Goal: Complete application form

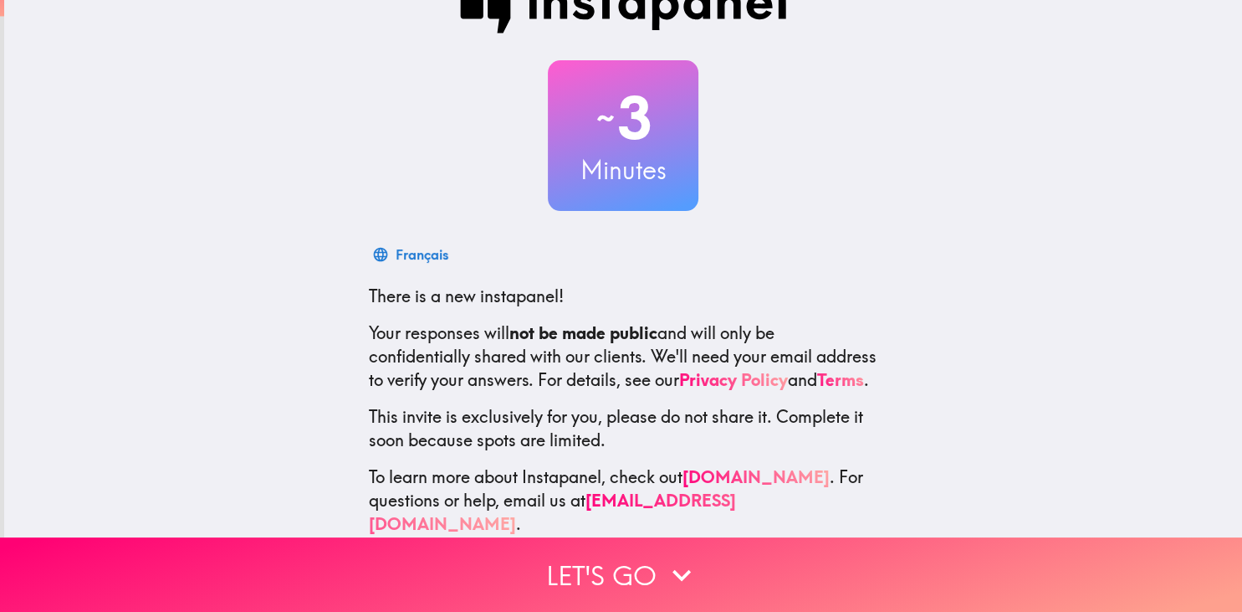
scroll to position [71, 0]
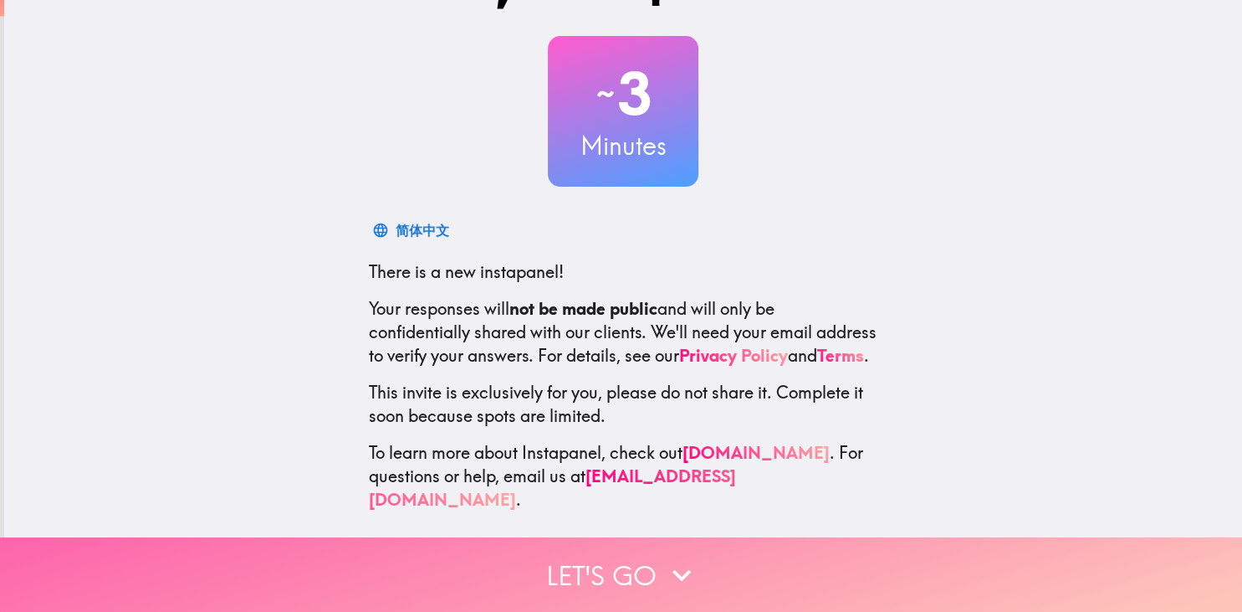
click at [575, 561] on button "Let's go" at bounding box center [621, 574] width 1242 height 74
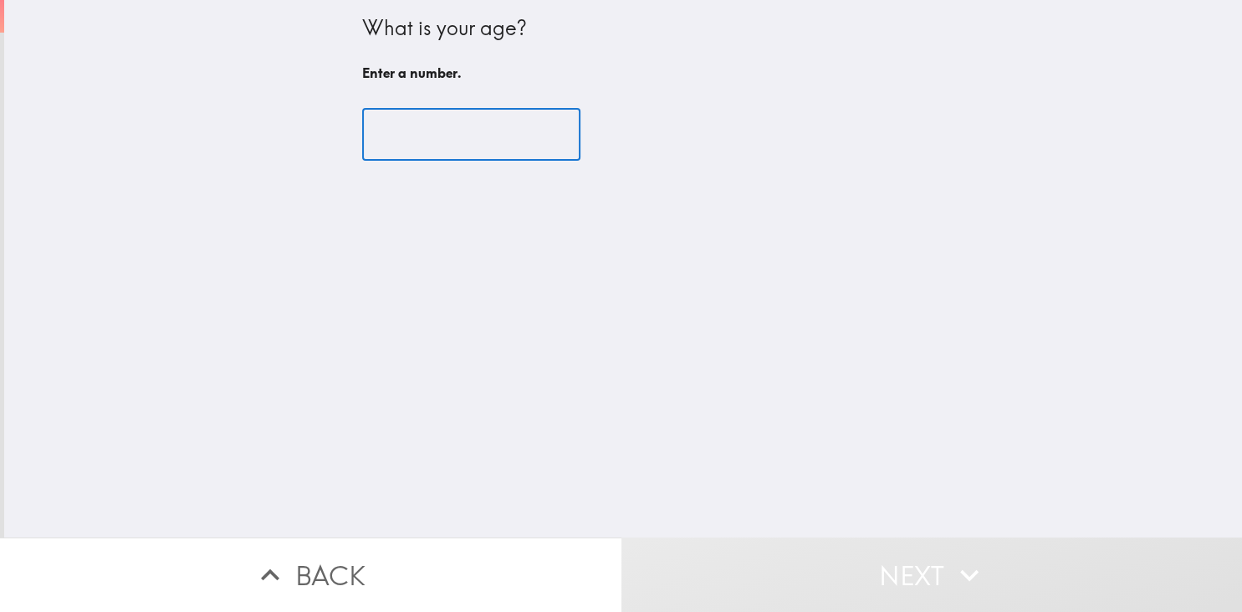
click at [514, 139] on input "number" at bounding box center [471, 135] width 218 height 52
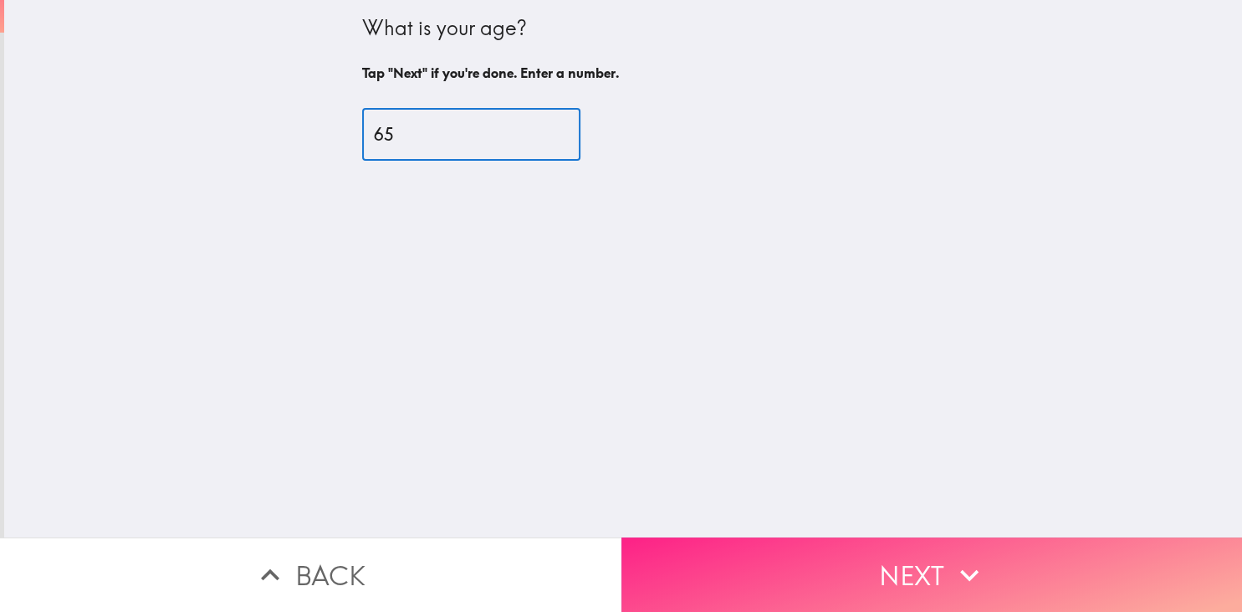
type input "65"
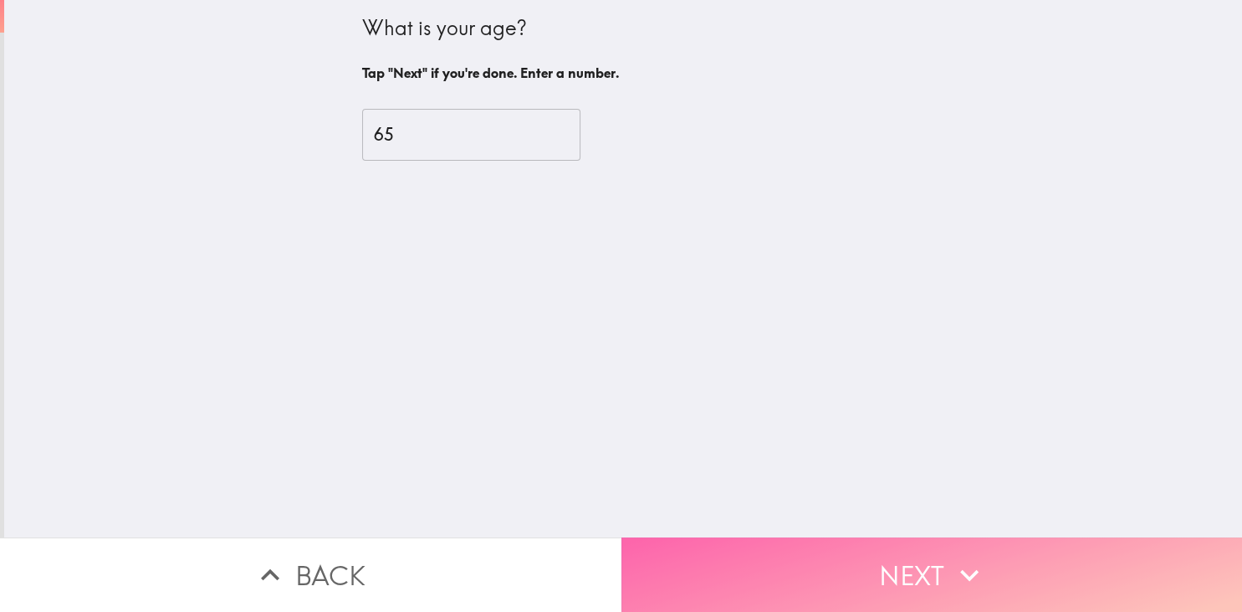
click at [924, 573] on button "Next" at bounding box center [933, 574] width 622 height 74
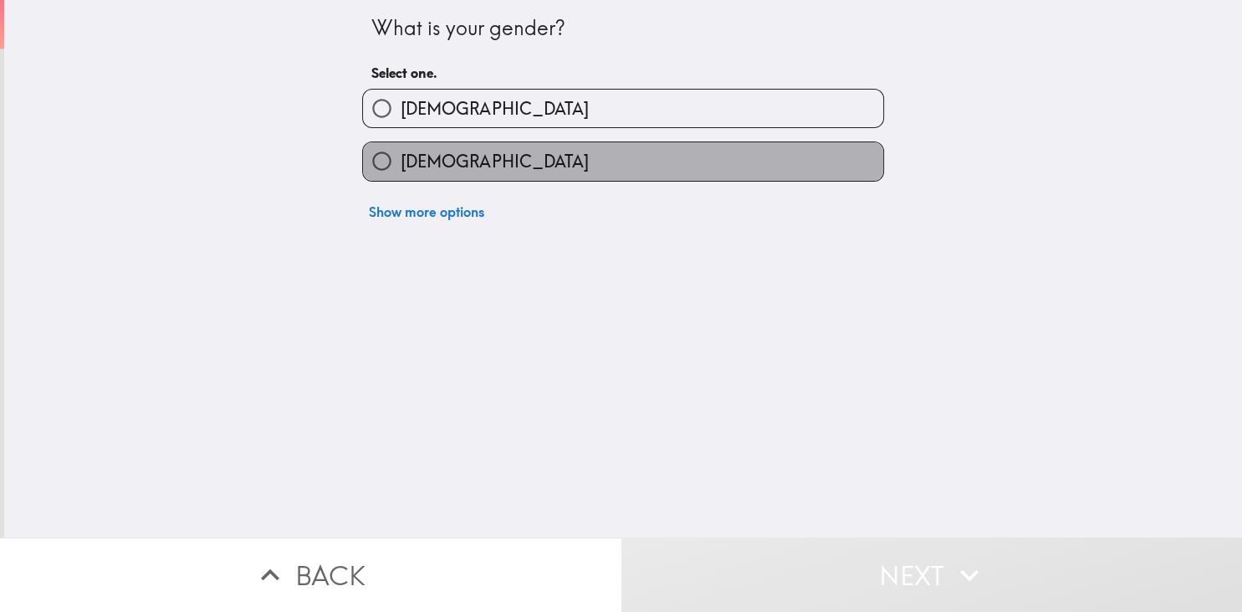
click at [723, 153] on label "[DEMOGRAPHIC_DATA]" at bounding box center [623, 161] width 520 height 38
click at [401, 153] on input "[DEMOGRAPHIC_DATA]" at bounding box center [382, 161] width 38 height 38
radio input "true"
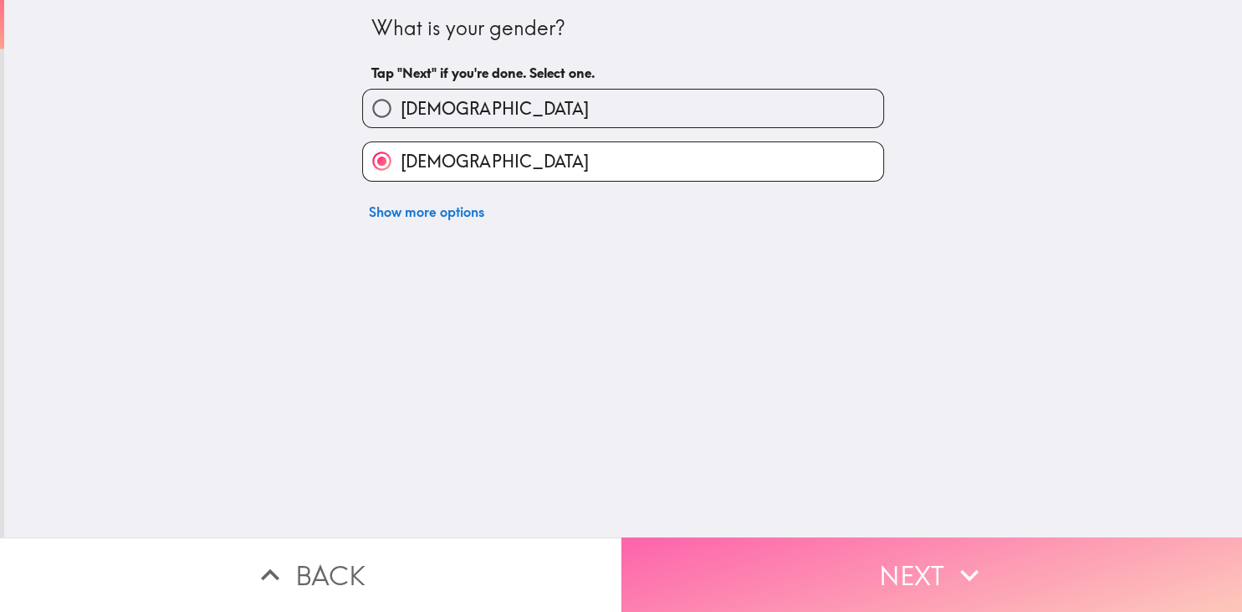
click at [922, 574] on button "Next" at bounding box center [933, 574] width 622 height 74
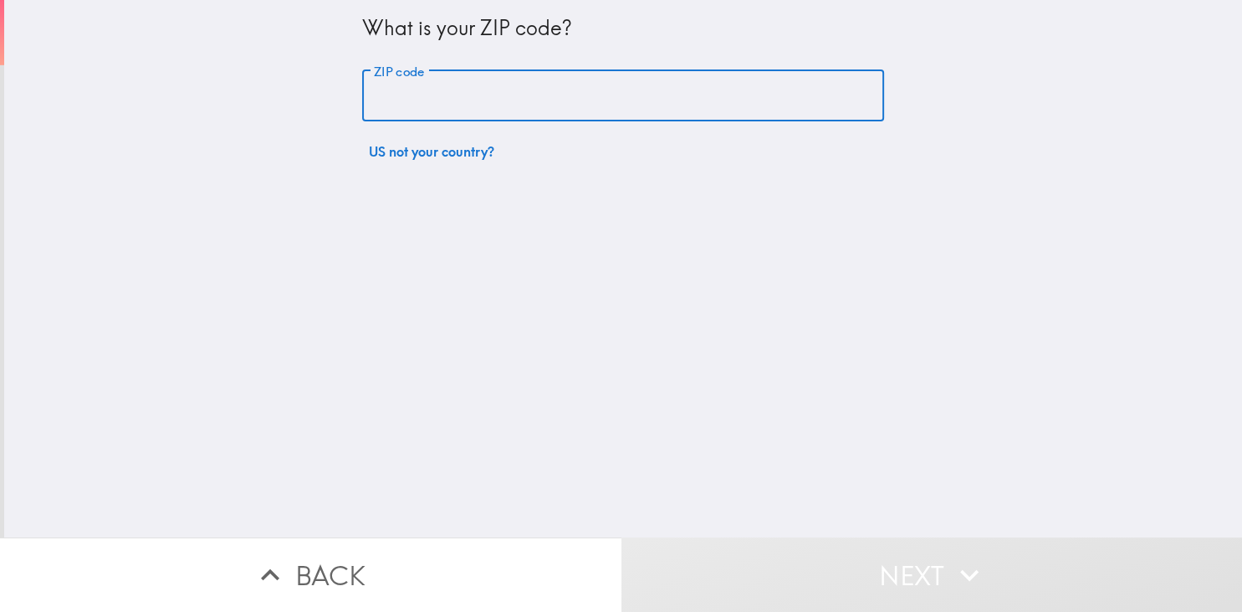
click at [641, 105] on input "ZIP code" at bounding box center [623, 96] width 522 height 52
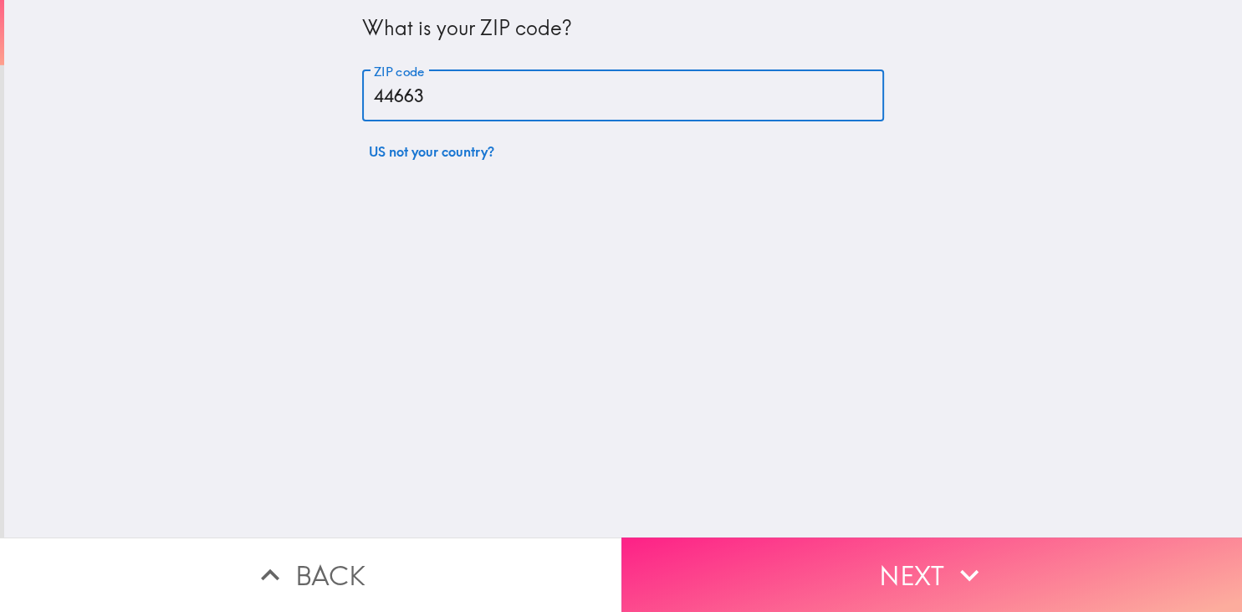
type input "44663"
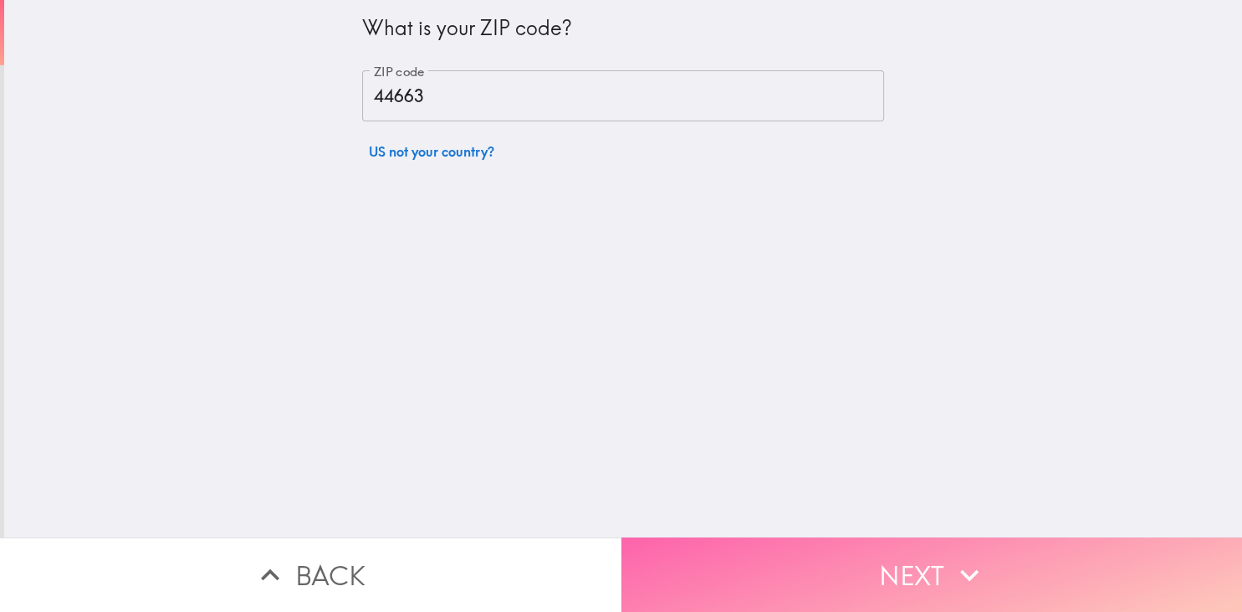
click at [909, 561] on button "Next" at bounding box center [933, 574] width 622 height 74
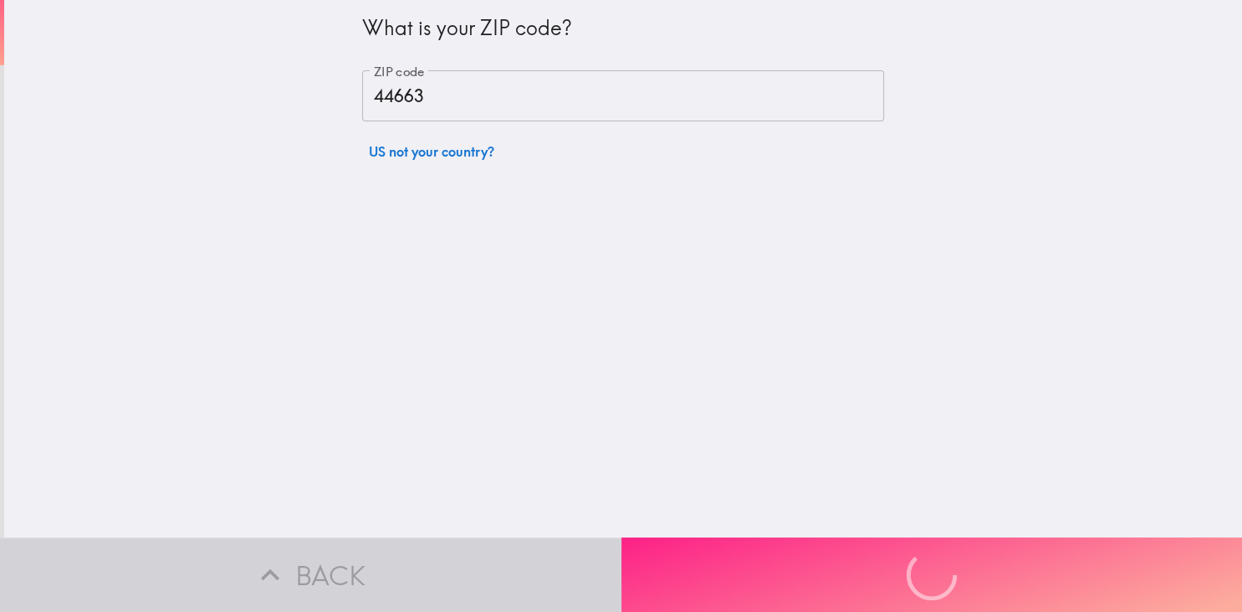
click at [909, 561] on div "Back Next" at bounding box center [621, 574] width 1242 height 74
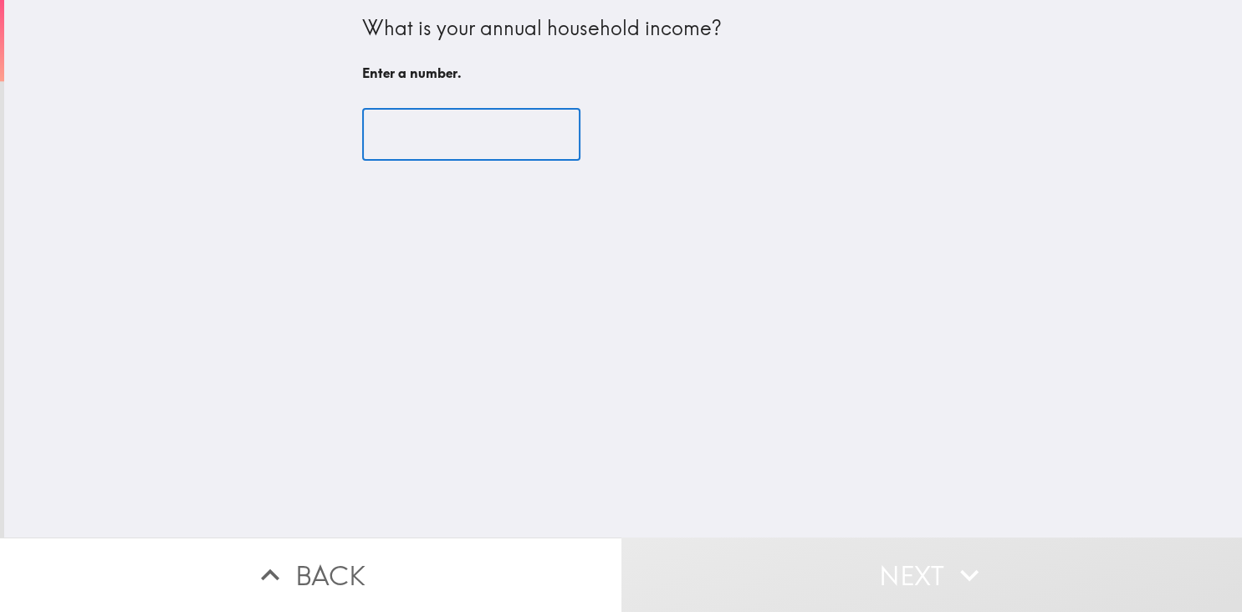
click at [547, 142] on input "number" at bounding box center [471, 135] width 218 height 52
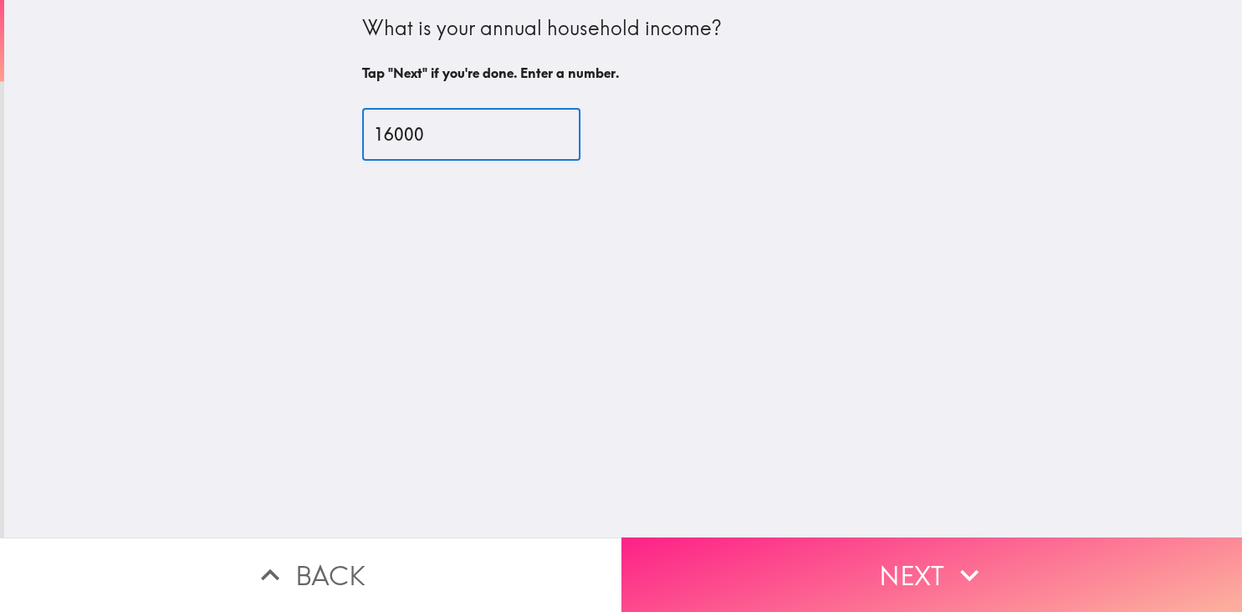
type input "16000"
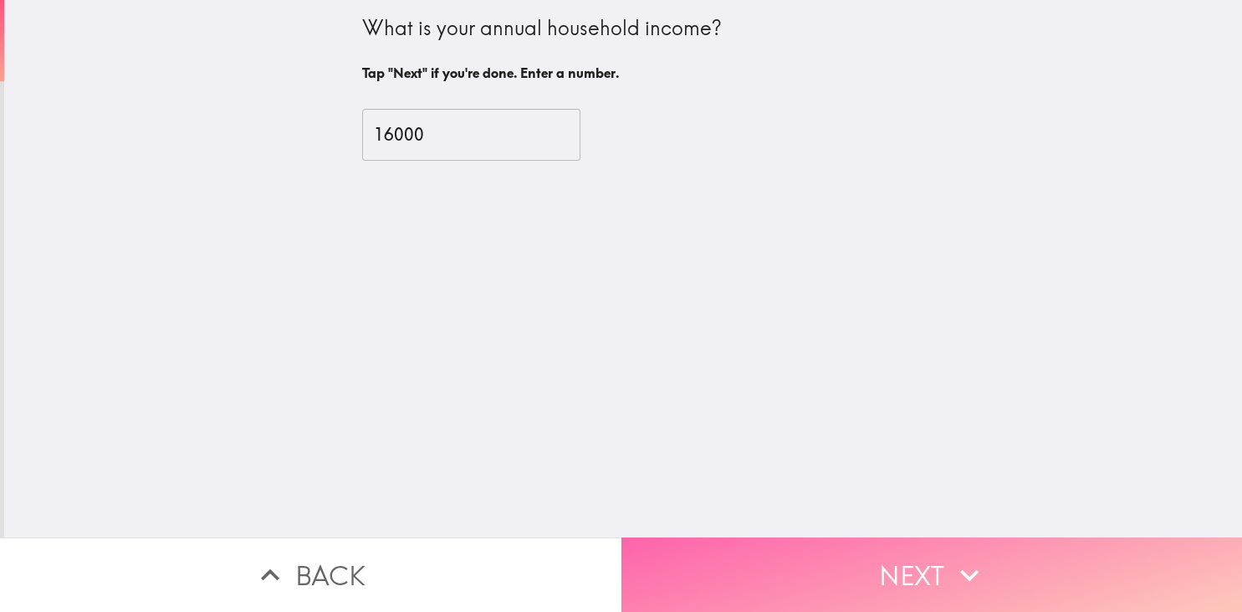
click at [904, 578] on button "Next" at bounding box center [933, 574] width 622 height 74
